Goal: Task Accomplishment & Management: Complete application form

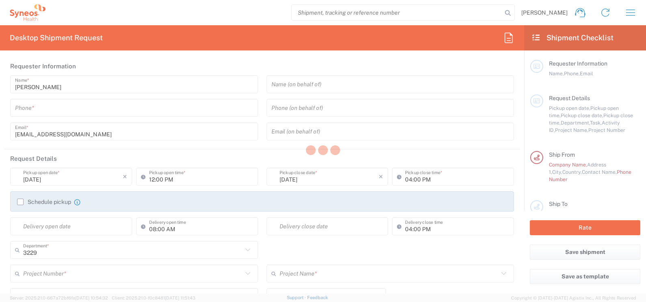
type input "Syneos Health Italy SRL"
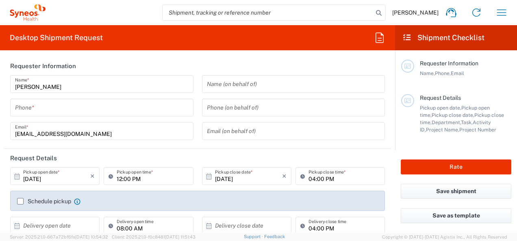
click at [164, 147] on agx-form-section "Requester Information Luca Perini Name * Phone * luca.perini@syneoshealth.com E…" at bounding box center [197, 103] width 387 height 92
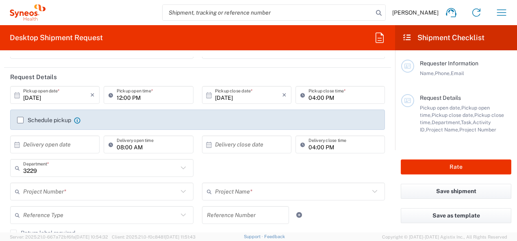
scroll to position [98, 0]
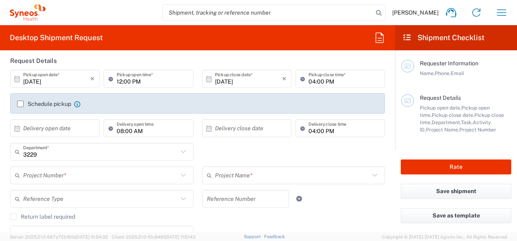
click at [66, 156] on input "3229" at bounding box center [100, 152] width 155 height 14
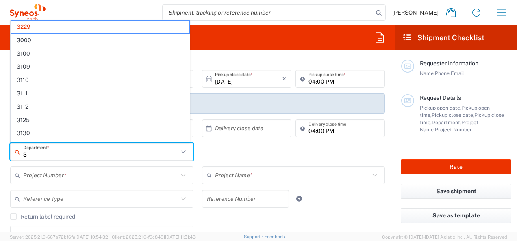
click at [216, 153] on div "3 Department * 3229 3000 3100 3109 3110 3111 3112 3125 3130 3135 3136 3150 3155…" at bounding box center [197, 155] width 383 height 24
type input "3229"
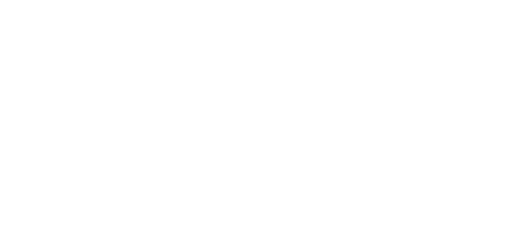
click at [415, 62] on body at bounding box center [258, 120] width 517 height 241
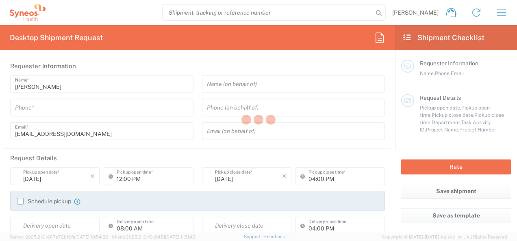
type input "3229"
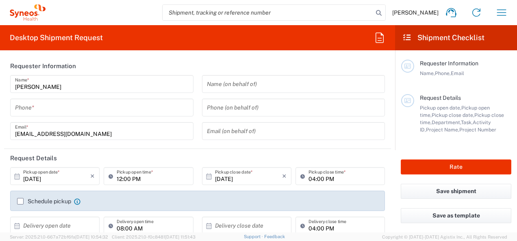
type input "[GEOGRAPHIC_DATA]"
type input "Syneos Health Italy SRL"
